Goal: Transaction & Acquisition: Purchase product/service

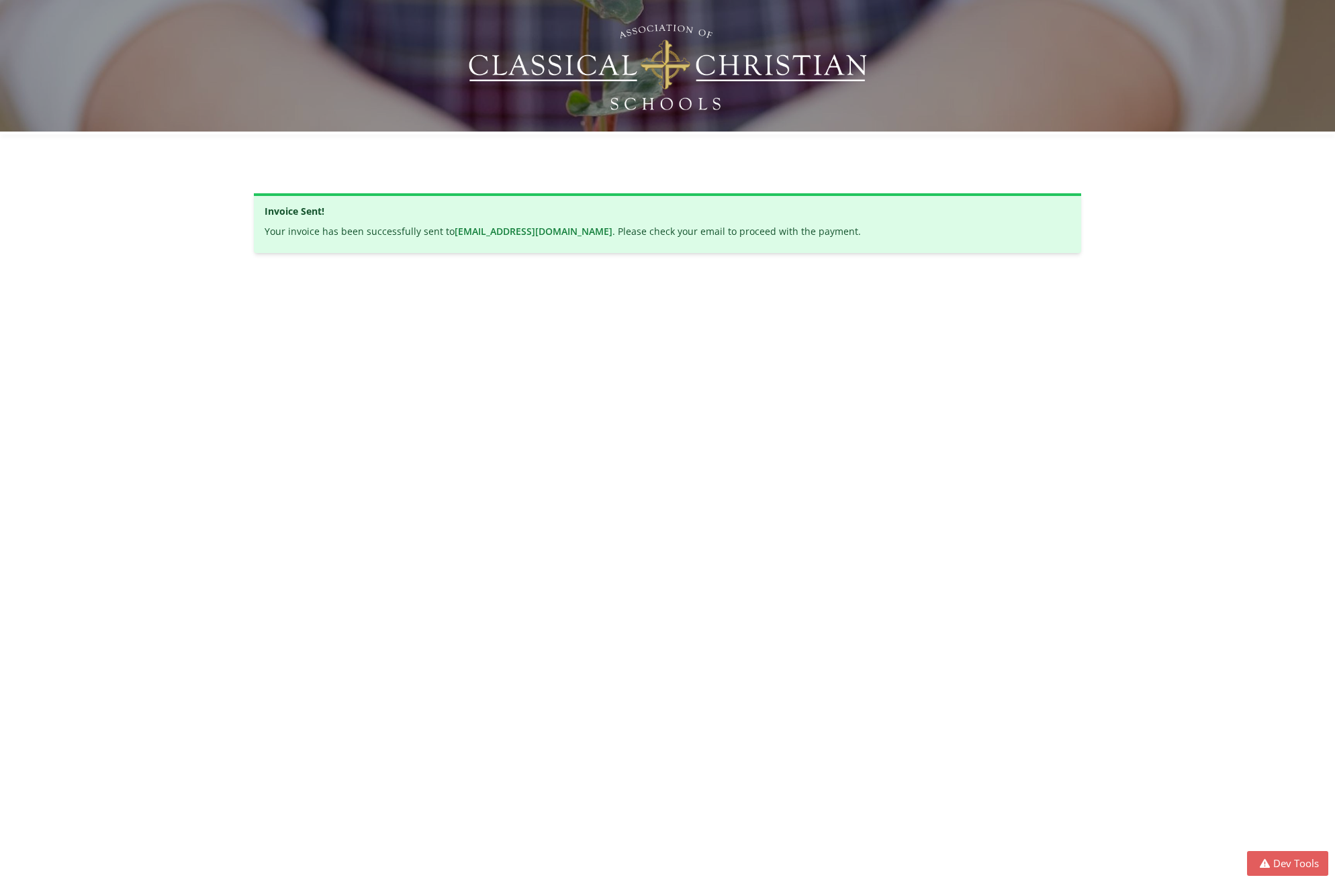
click at [564, 379] on div "Developer Tools model App Params Log (1) Misc Windows Config model - read only …" at bounding box center [668, 448] width 1335 height 896
